Goal: Task Accomplishment & Management: Use online tool/utility

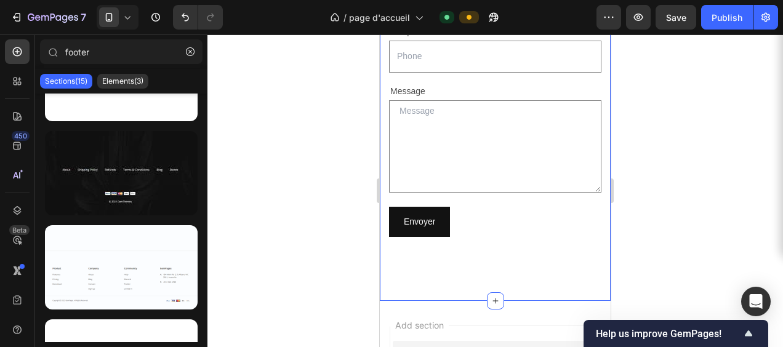
scroll to position [5797, 0]
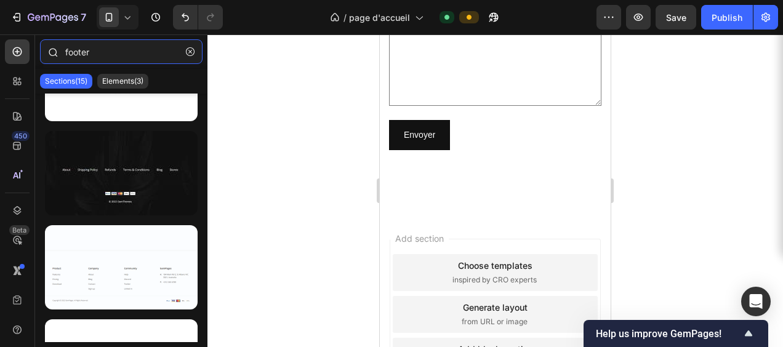
click at [110, 54] on input "footer" at bounding box center [121, 51] width 162 height 25
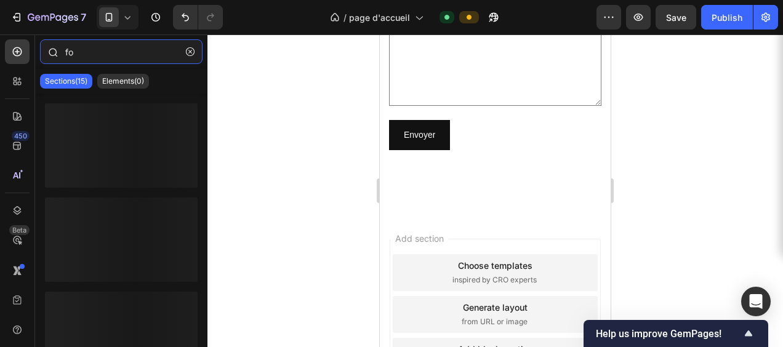
type input "f"
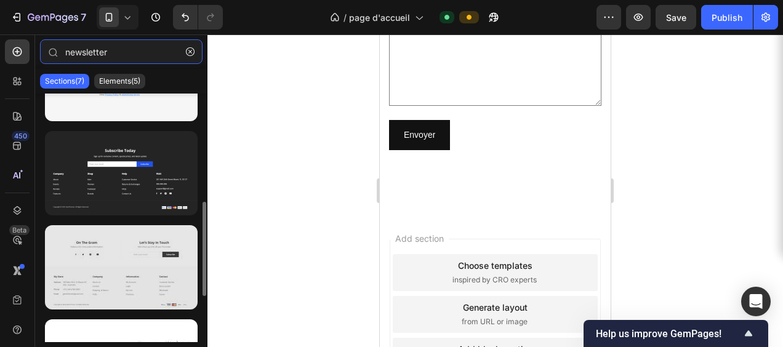
scroll to position [123, 0]
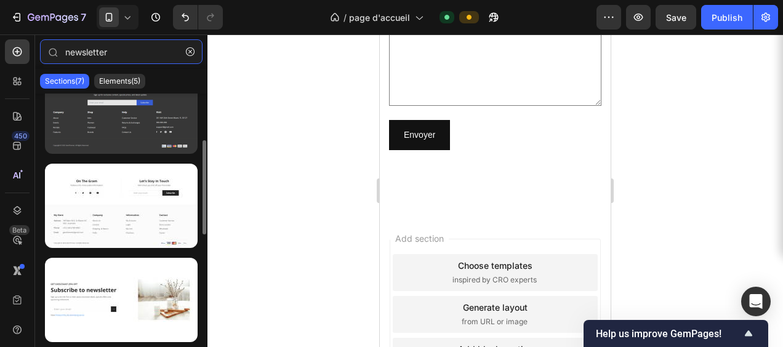
type input "newsletter"
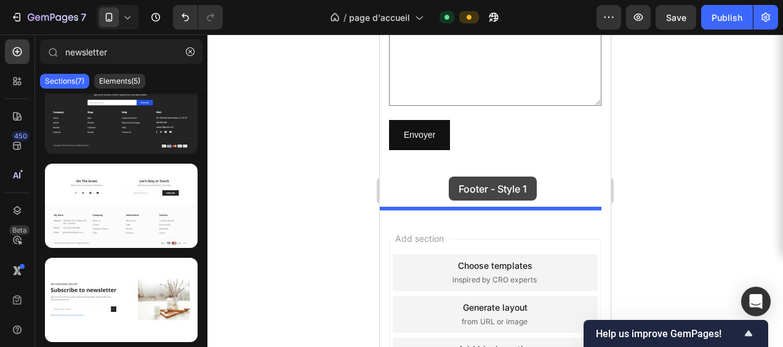
drag, startPoint x: 500, startPoint y: 164, endPoint x: 448, endPoint y: 177, distance: 53.3
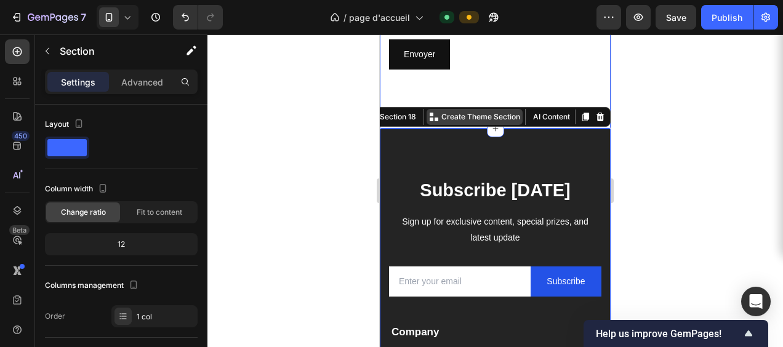
scroll to position [5867, 0]
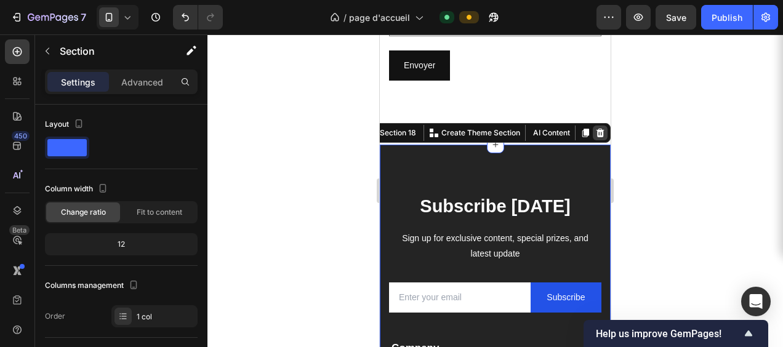
click at [596, 129] on icon at bounding box center [600, 133] width 8 height 9
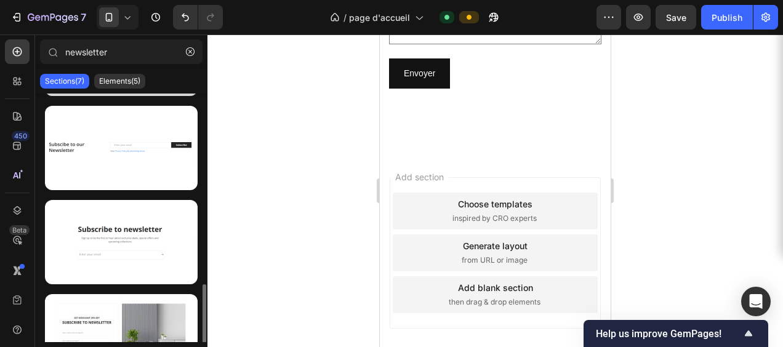
scroll to position [405, 0]
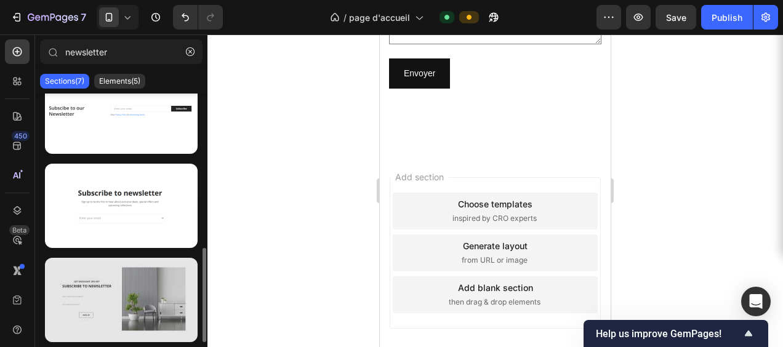
click at [97, 288] on div at bounding box center [121, 300] width 153 height 84
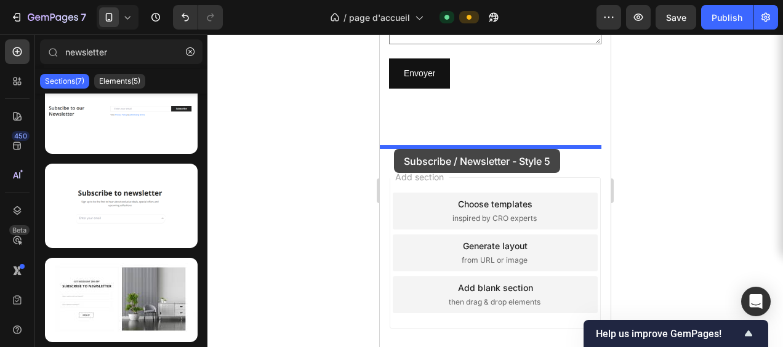
drag, startPoint x: 476, startPoint y: 322, endPoint x: 394, endPoint y: 149, distance: 192.1
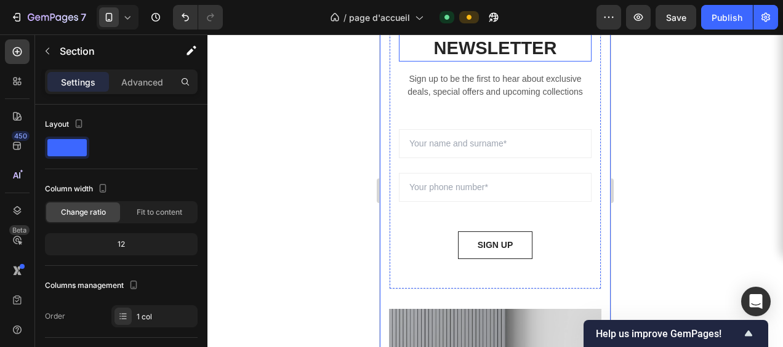
scroll to position [5891, 0]
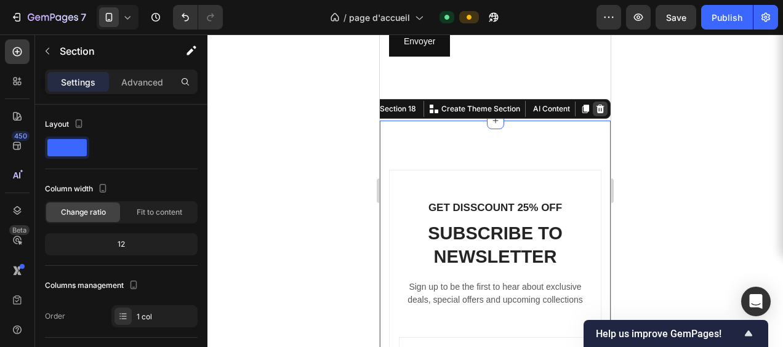
click at [596, 107] on div at bounding box center [599, 109] width 15 height 15
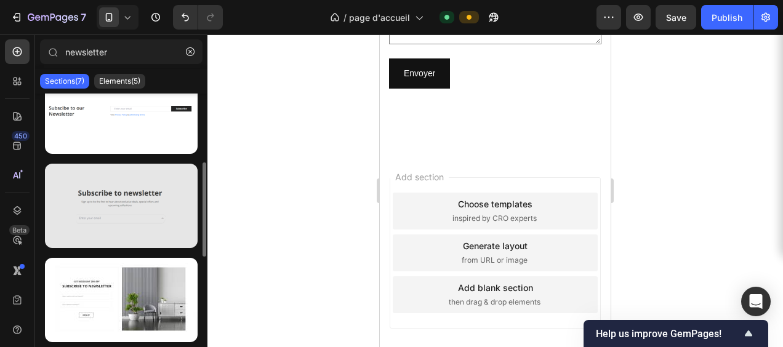
scroll to position [344, 0]
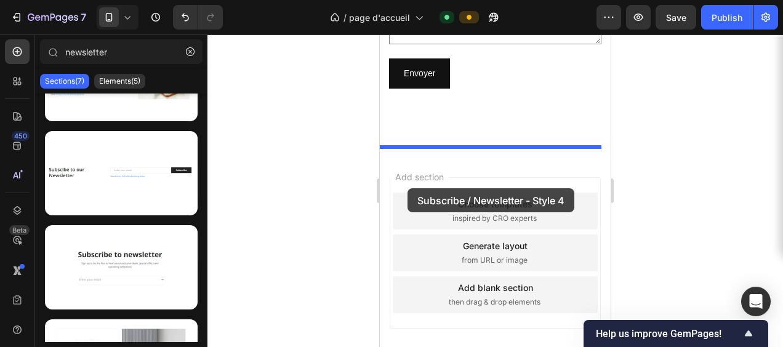
drag, startPoint x: 501, startPoint y: 298, endPoint x: 407, endPoint y: 188, distance: 144.4
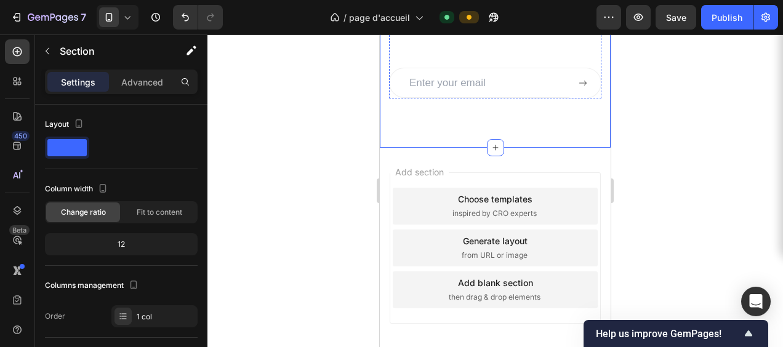
scroll to position [5817, 0]
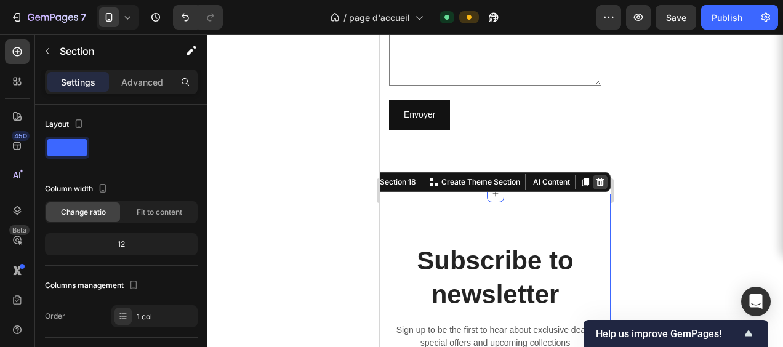
click at [595, 177] on icon at bounding box center [600, 182] width 10 height 10
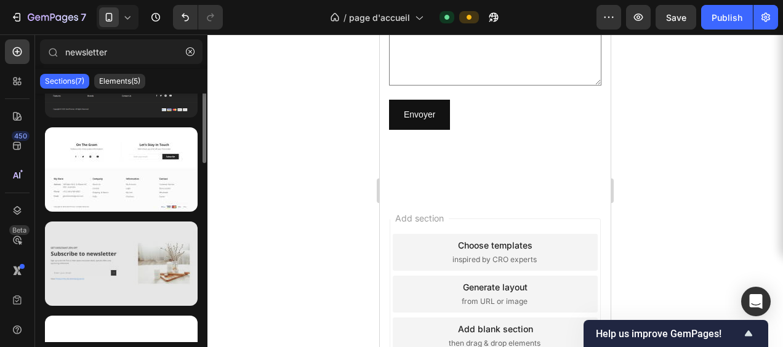
scroll to position [98, 0]
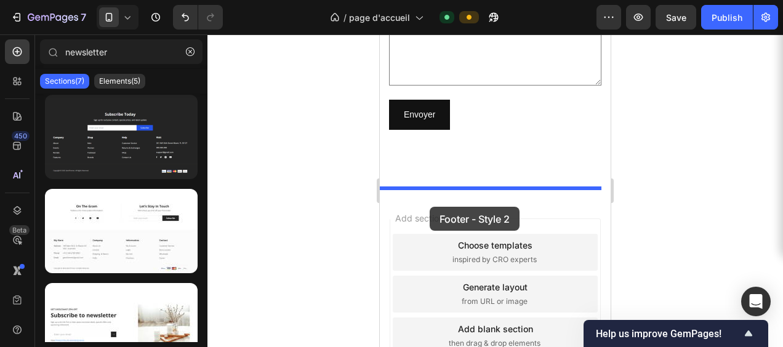
drag, startPoint x: 494, startPoint y: 252, endPoint x: 429, endPoint y: 207, distance: 79.0
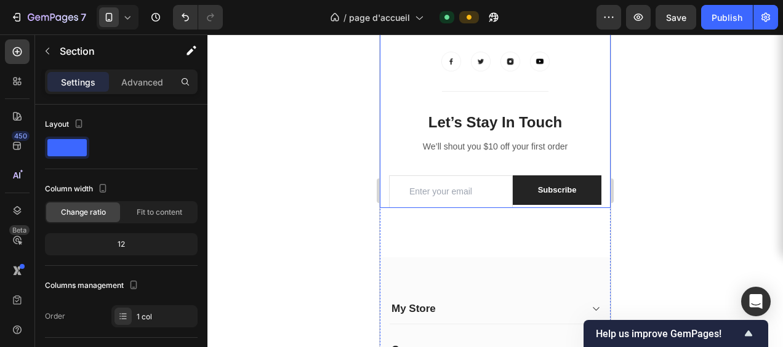
scroll to position [5914, 0]
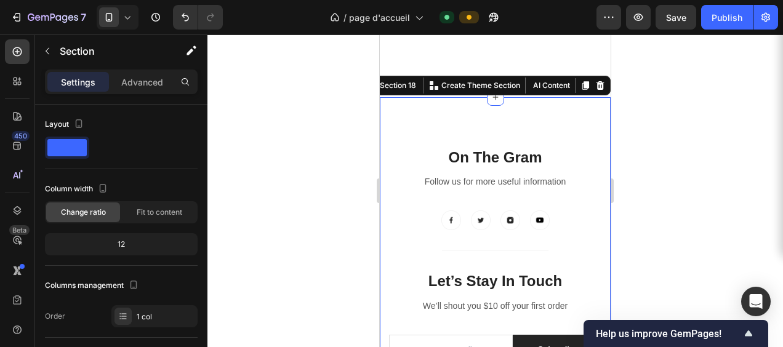
drag, startPoint x: 590, startPoint y: 84, endPoint x: 557, endPoint y: 101, distance: 37.4
click at [596, 84] on icon at bounding box center [600, 85] width 8 height 9
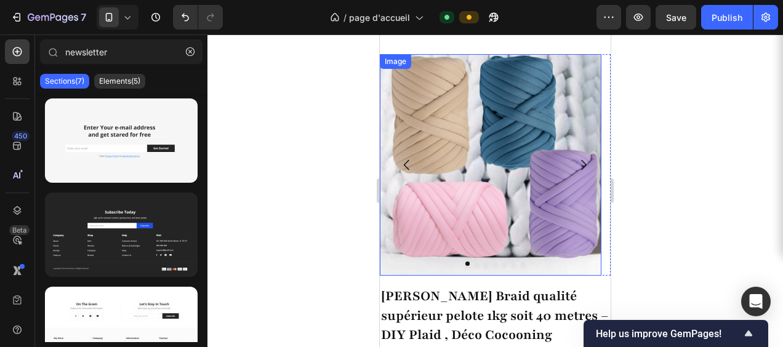
scroll to position [1846, 0]
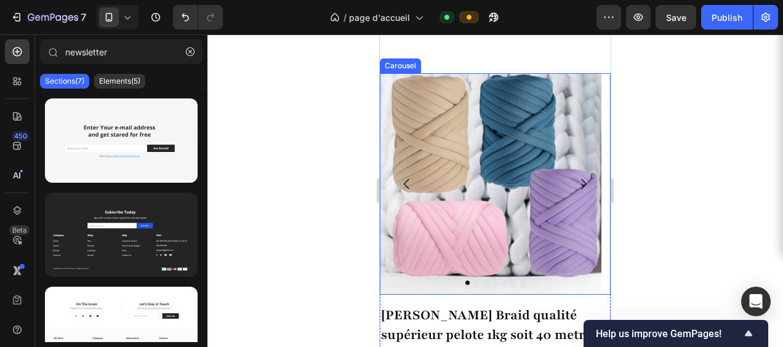
click at [581, 179] on icon "Carousel Next Arrow" at bounding box center [584, 184] width 6 height 10
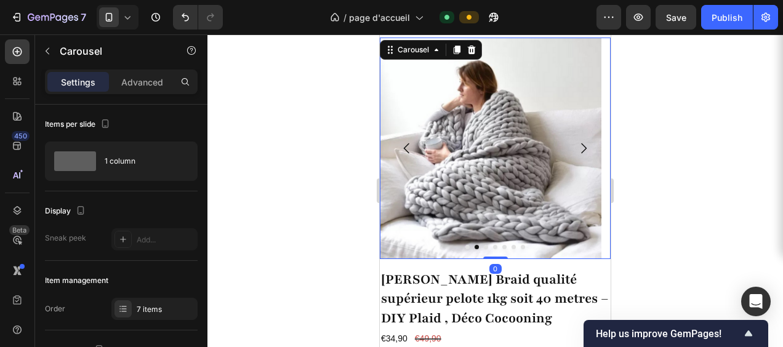
click at [581, 154] on icon "Carousel Next Arrow" at bounding box center [584, 148] width 6 height 10
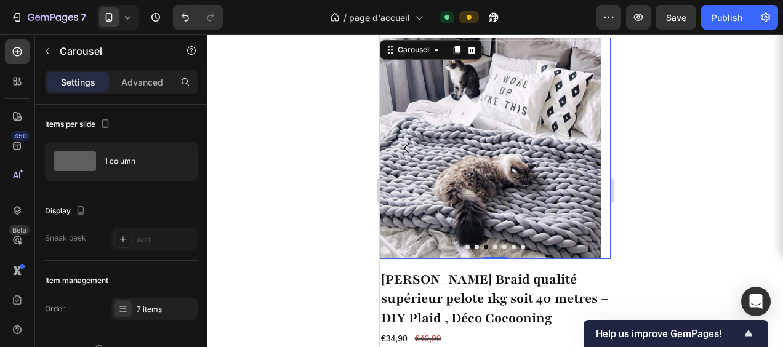
click at [581, 154] on icon "Carousel Next Arrow" at bounding box center [584, 148] width 6 height 10
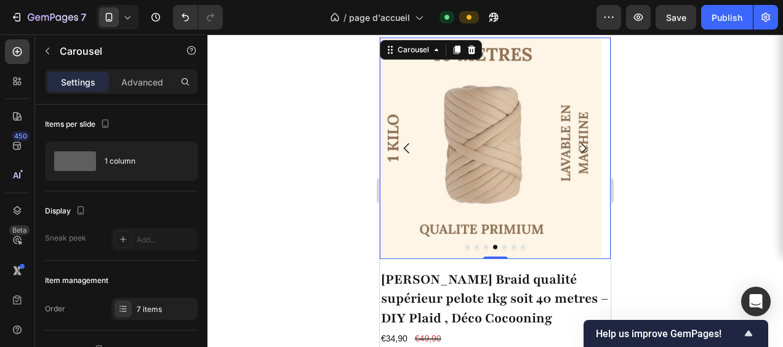
click at [581, 154] on icon "Carousel Next Arrow" at bounding box center [584, 148] width 6 height 10
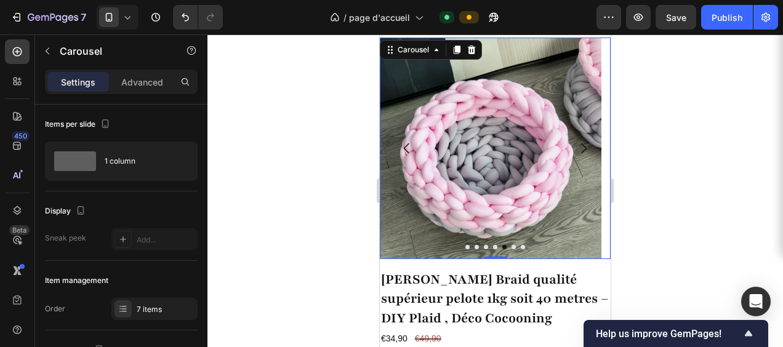
click at [581, 154] on icon "Carousel Next Arrow" at bounding box center [584, 148] width 6 height 10
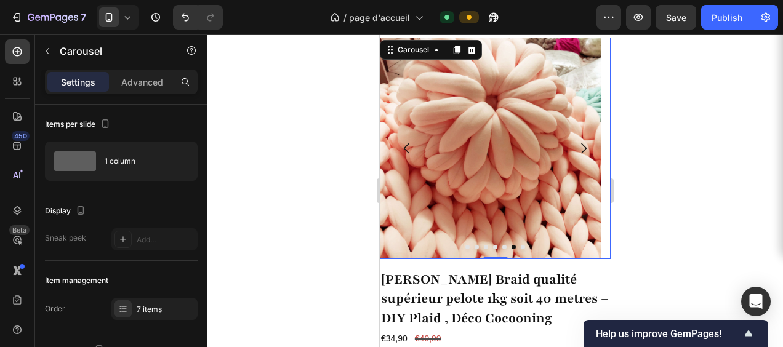
click at [581, 154] on icon "Carousel Next Arrow" at bounding box center [584, 148] width 6 height 10
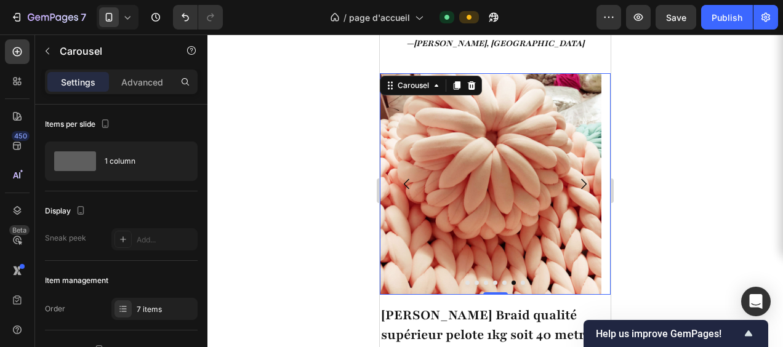
click at [576, 191] on icon "Carousel Next Arrow" at bounding box center [583, 184] width 15 height 15
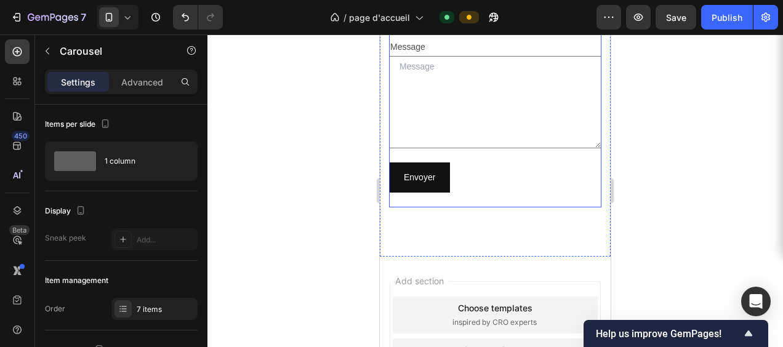
scroll to position [5783, 0]
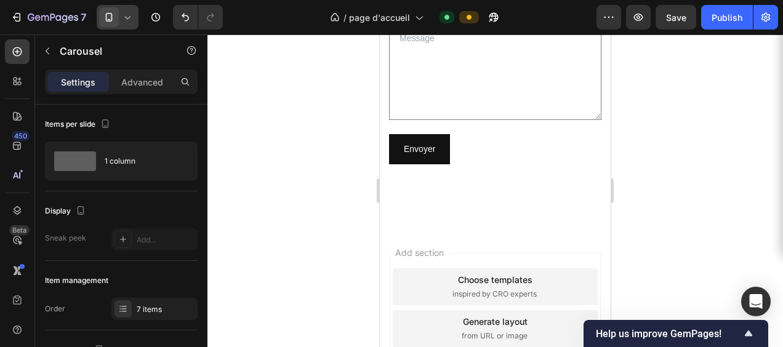
click at [128, 22] on icon at bounding box center [127, 17] width 12 height 12
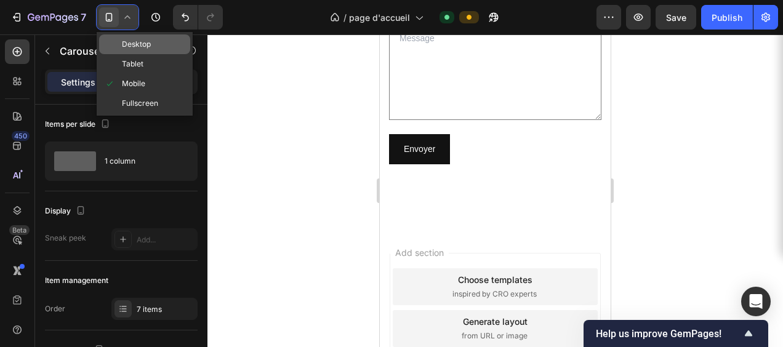
click at [139, 45] on span "Desktop" at bounding box center [136, 44] width 29 height 12
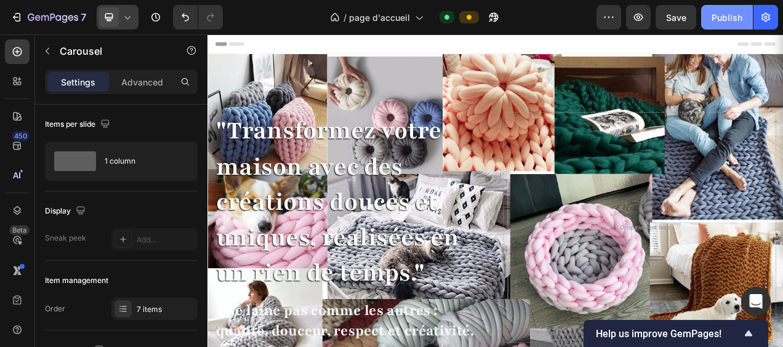
click at [728, 11] on div "Publish" at bounding box center [726, 17] width 31 height 13
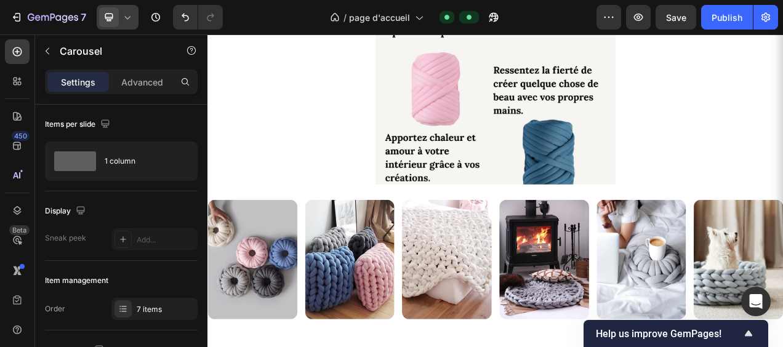
scroll to position [623, 0]
